Goal: Task Accomplishment & Management: Manage account settings

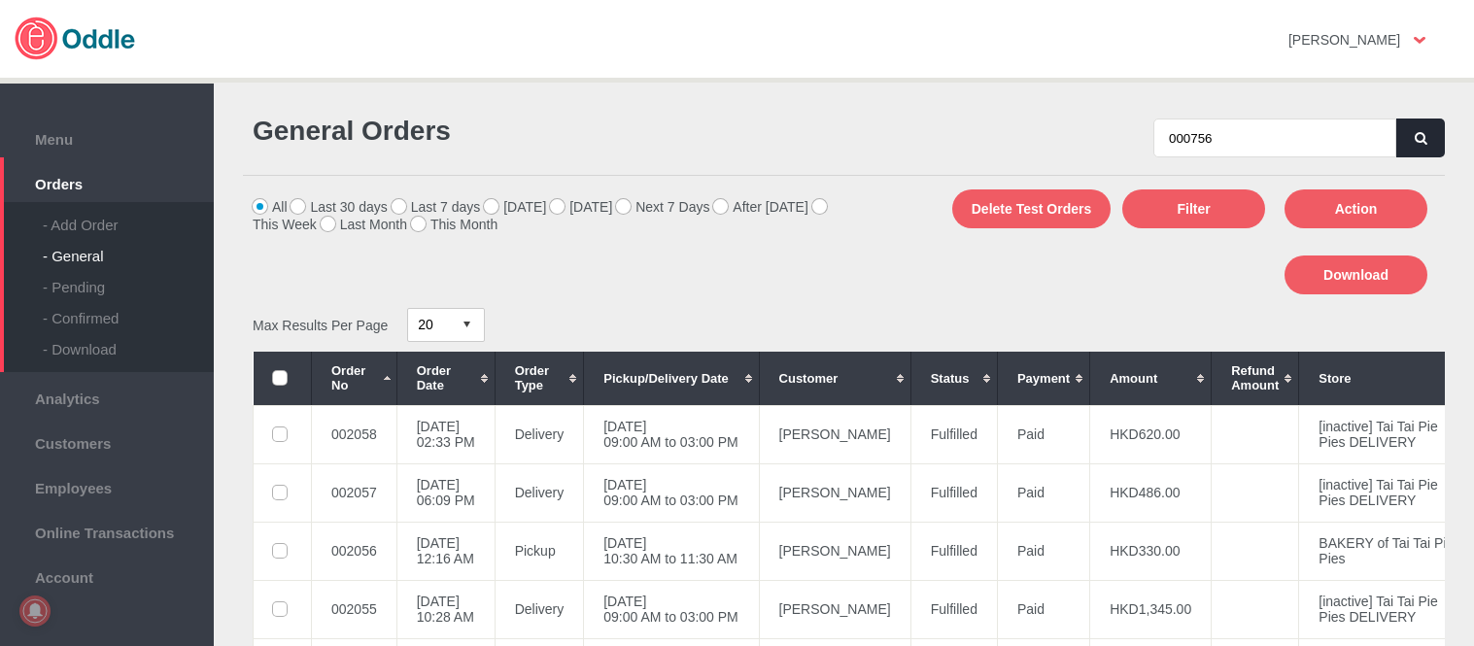
click at [1425, 141] on button "button" at bounding box center [1420, 138] width 49 height 39
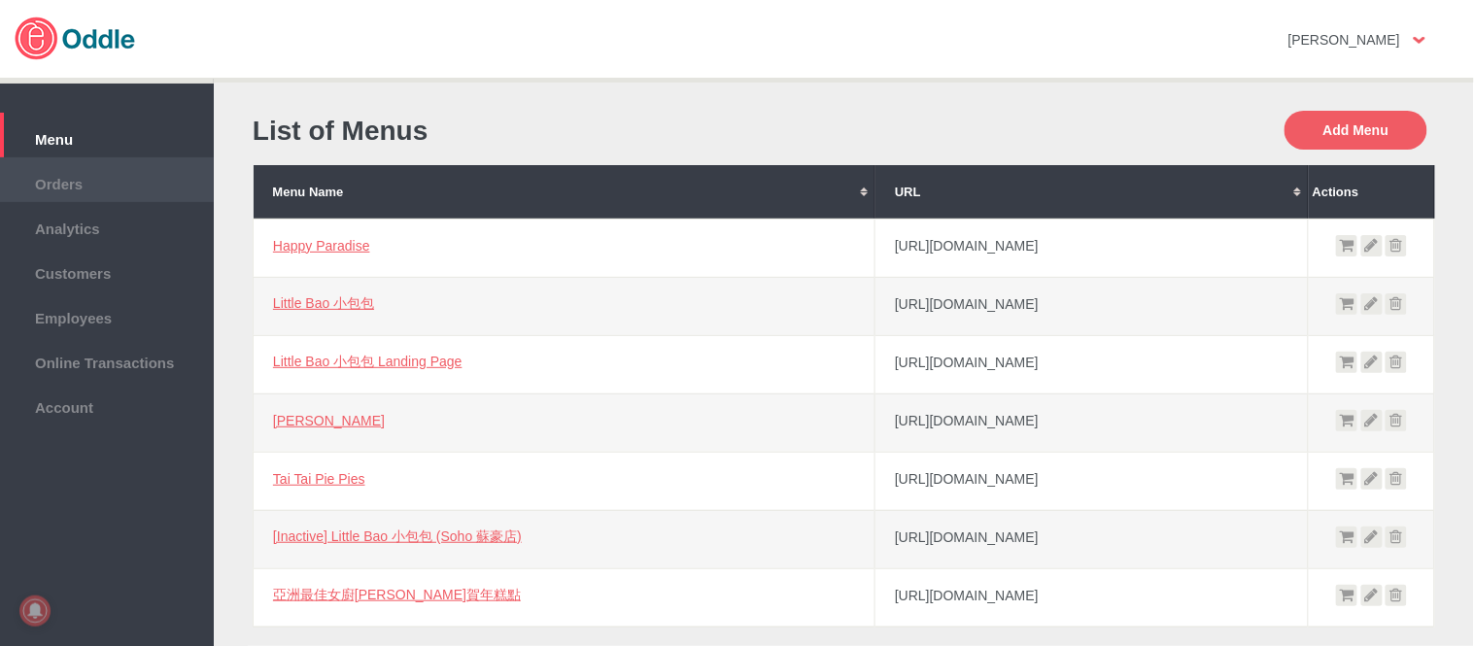
click at [102, 198] on li "Orders" at bounding box center [107, 179] width 214 height 45
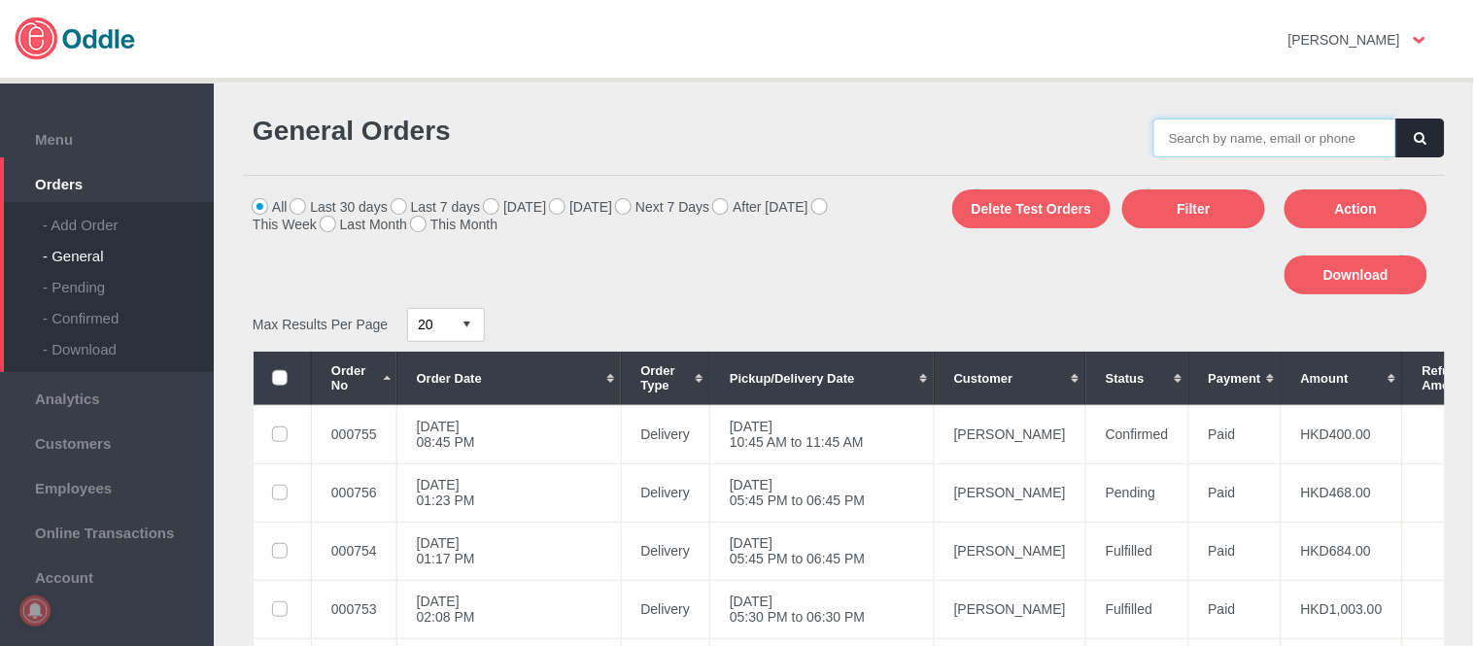
click at [1231, 119] on input "text" at bounding box center [1274, 138] width 243 height 39
paste input "000756"
type input "000756"
click at [1401, 141] on button "button" at bounding box center [1420, 138] width 49 height 39
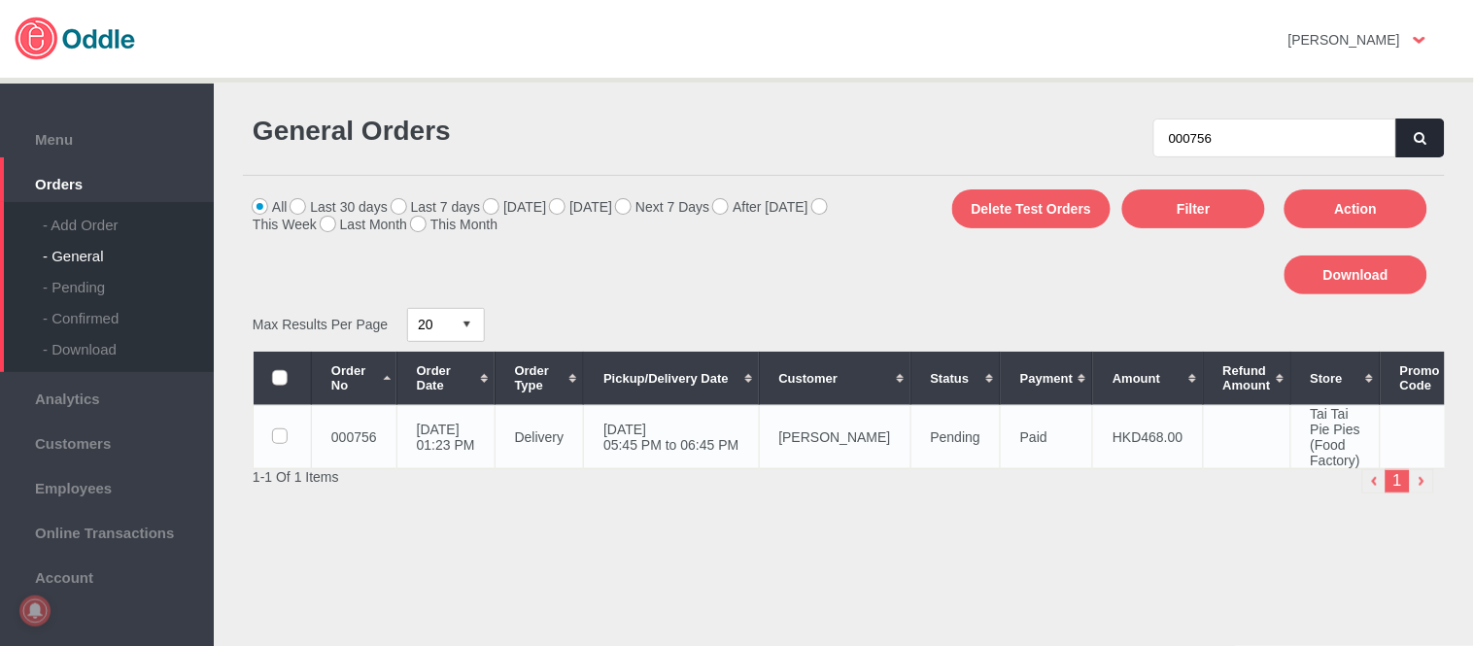
click at [671, 429] on td "[DATE] 05:45 PM to 06:45 PM" at bounding box center [671, 436] width 175 height 63
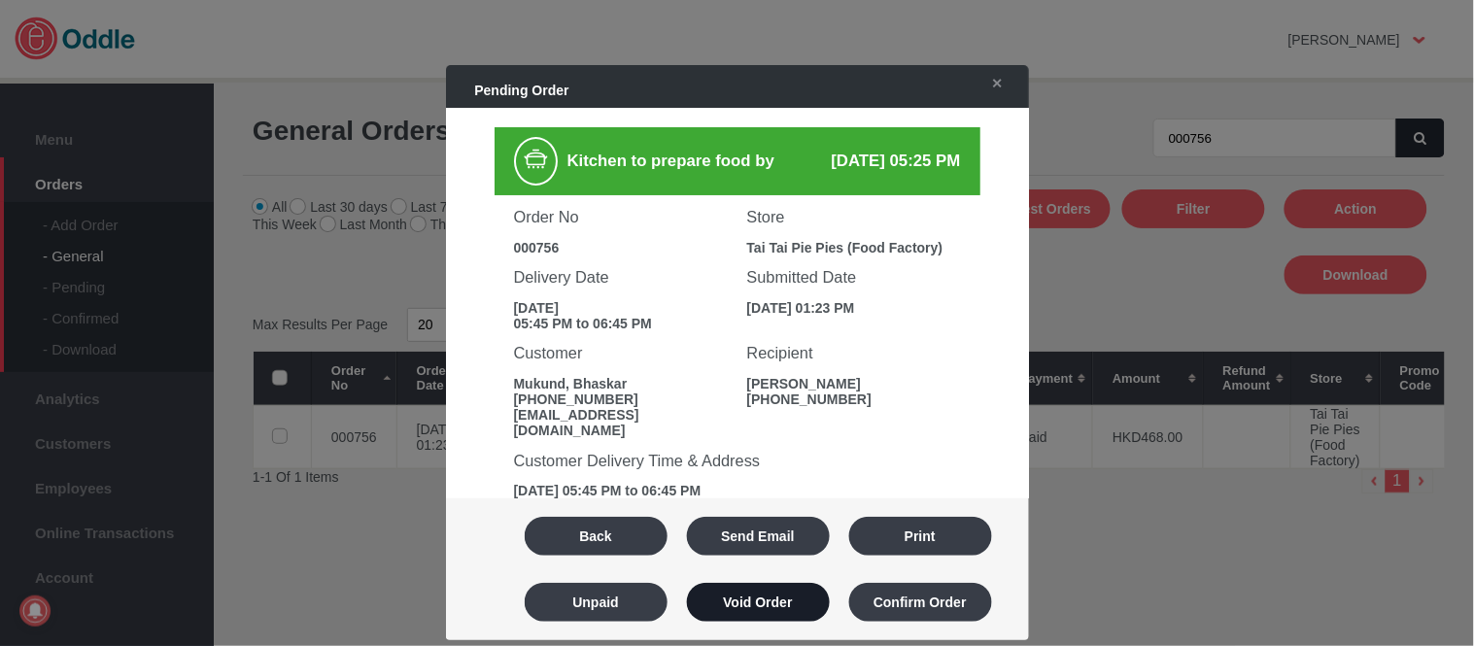
click at [797, 597] on button "Void Order" at bounding box center [758, 602] width 143 height 39
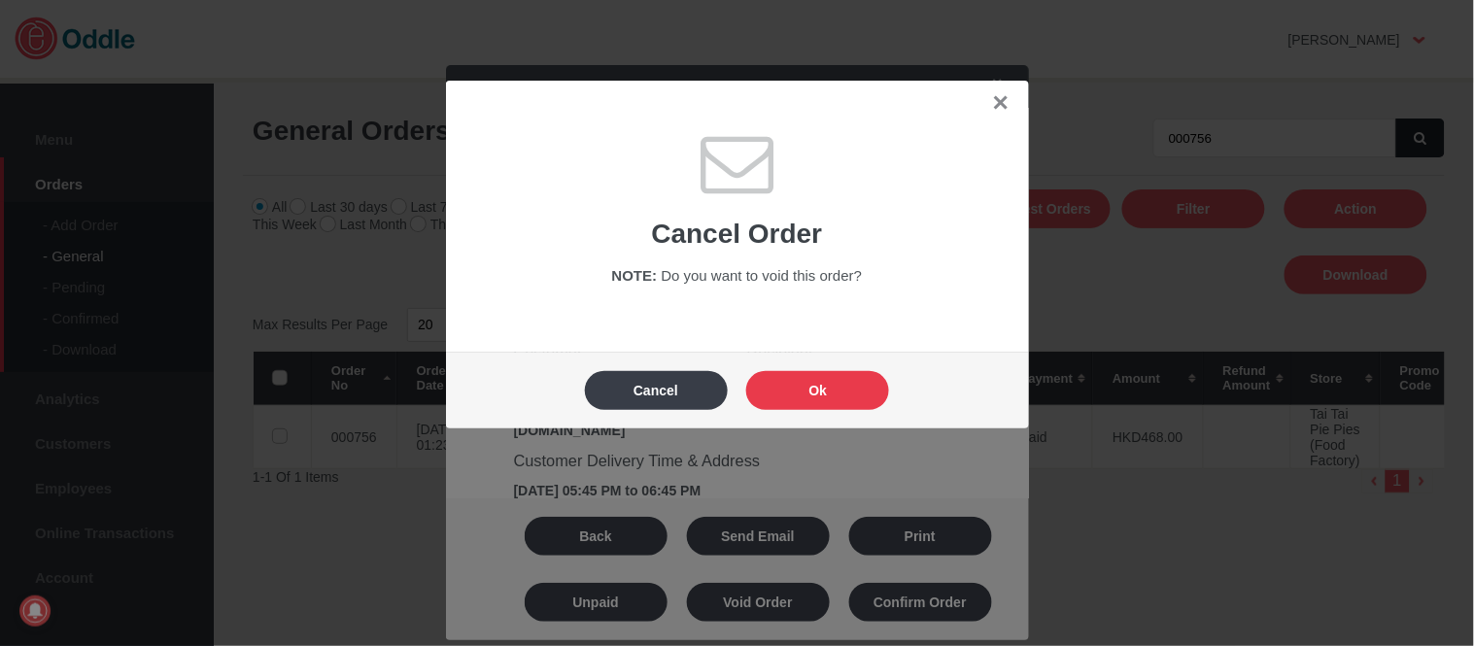
click at [838, 401] on button "Ok" at bounding box center [817, 390] width 143 height 39
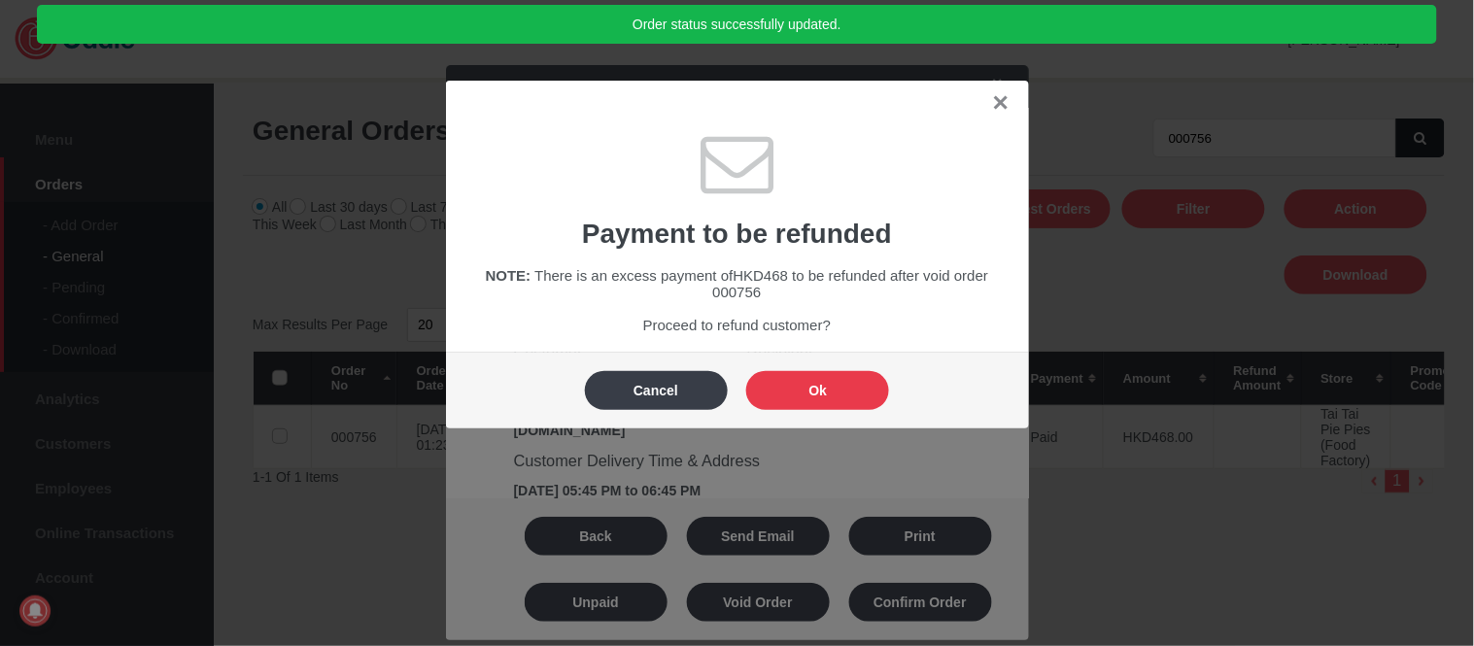
click at [838, 401] on button "Ok" at bounding box center [817, 390] width 143 height 39
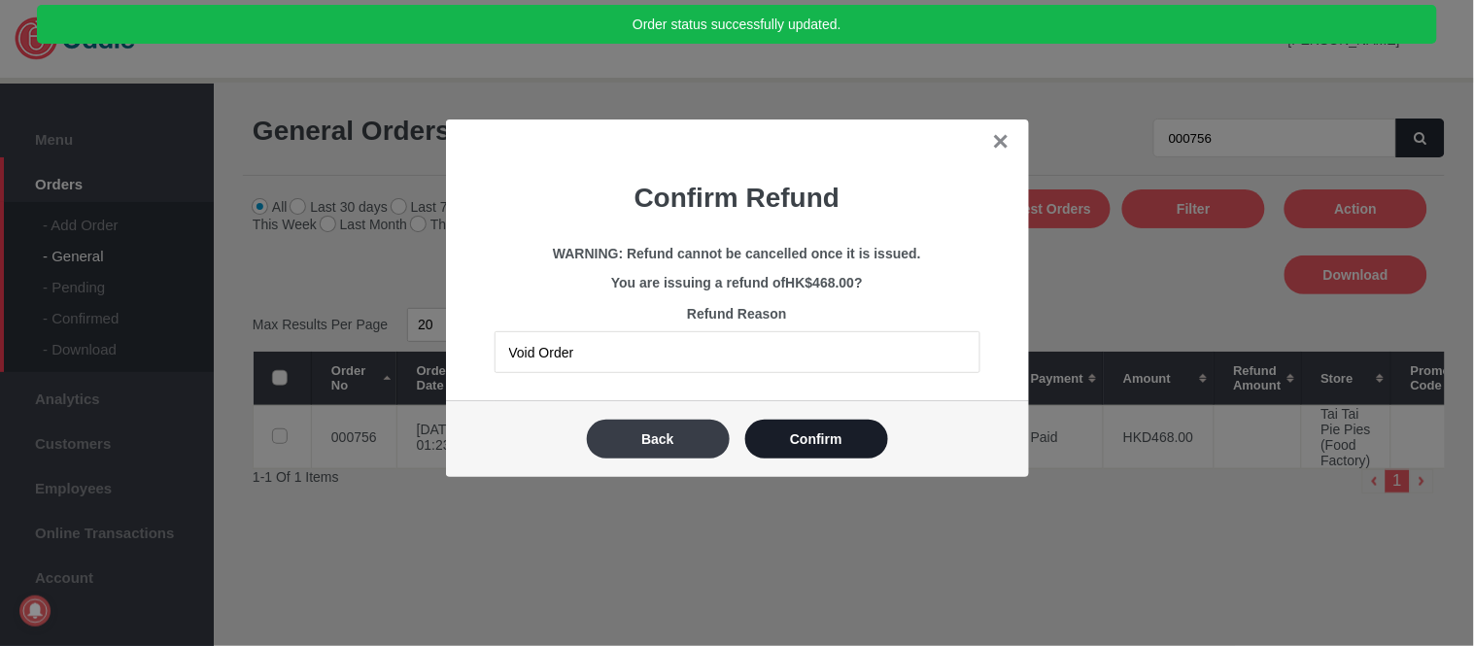
click at [837, 427] on button "Confirm" at bounding box center [816, 439] width 143 height 39
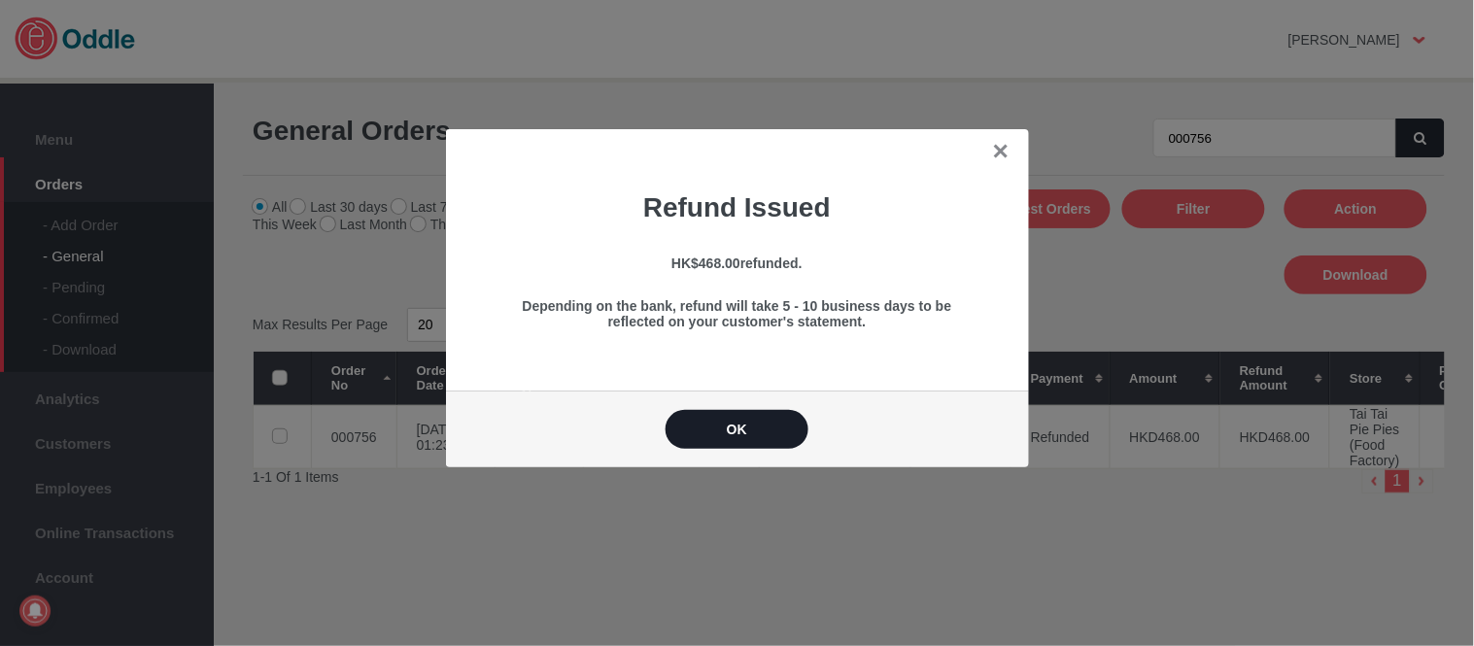
click at [770, 445] on button "OK" at bounding box center [736, 429] width 143 height 39
